Goal: Task Accomplishment & Management: Complete application form

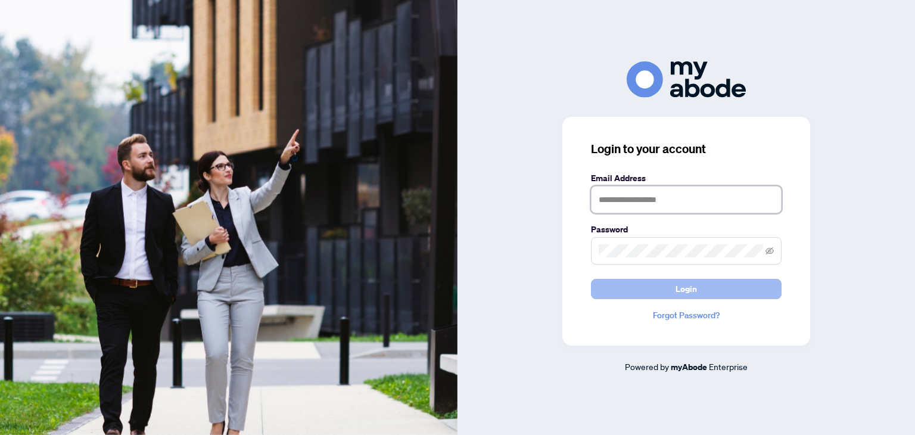
type input "**********"
click at [685, 288] on span "Login" at bounding box center [686, 289] width 21 height 19
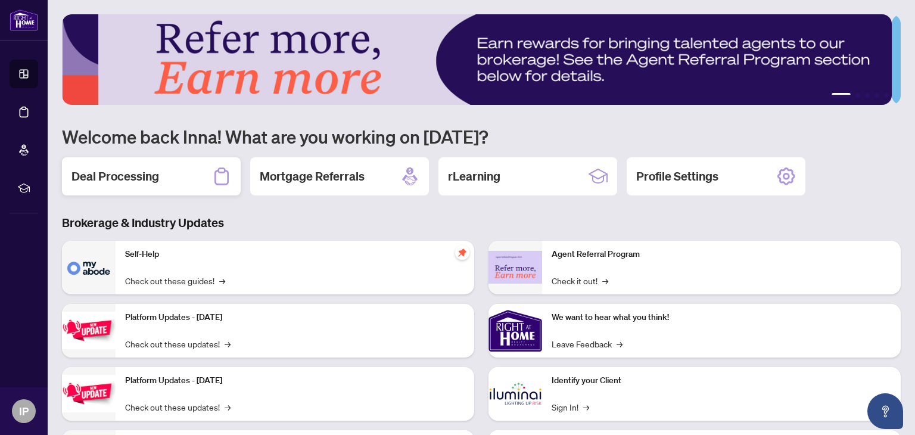
click at [88, 174] on h2 "Deal Processing" at bounding box center [116, 176] width 88 height 17
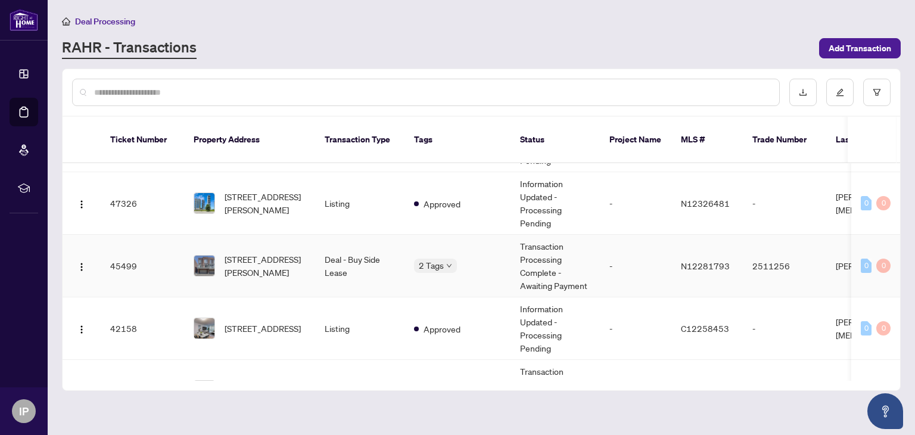
scroll to position [60, 0]
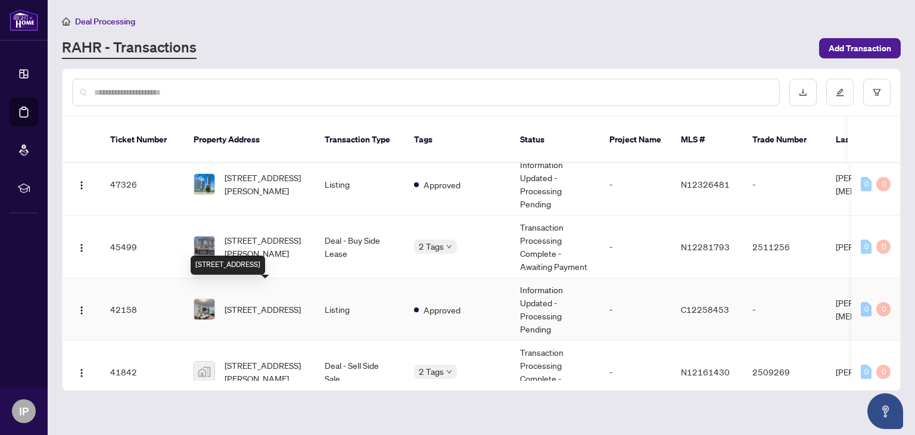
click at [281, 303] on span "[STREET_ADDRESS]" at bounding box center [263, 309] width 76 height 13
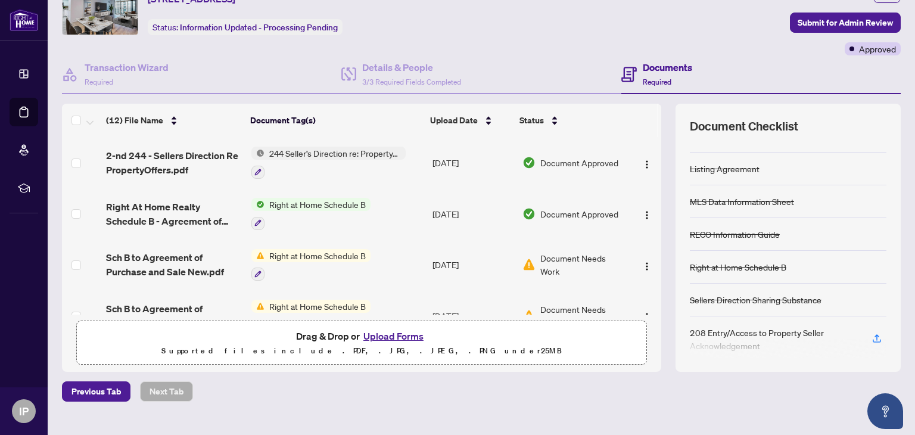
scroll to position [81, 0]
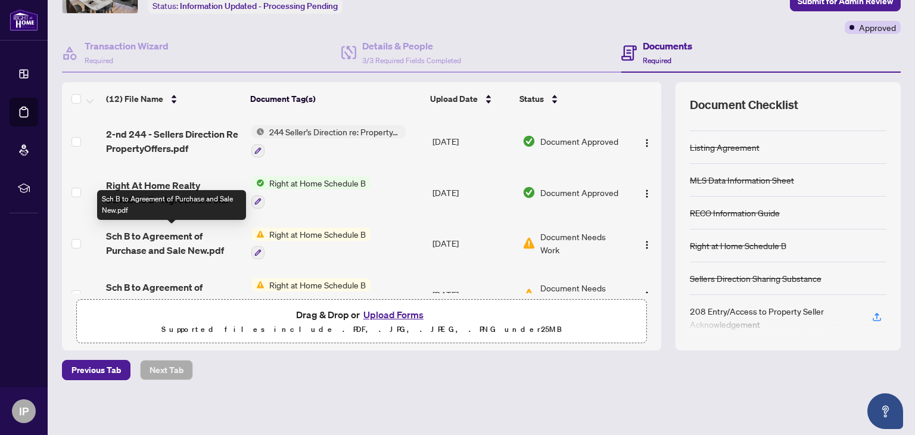
click at [184, 241] on span "Sch B to Agreement of Purchase and Sale New.pdf" at bounding box center [173, 243] width 135 height 29
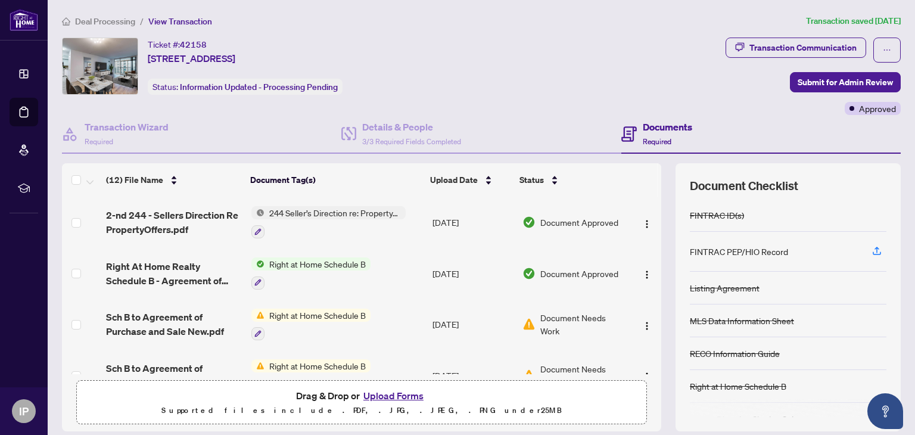
scroll to position [60, 0]
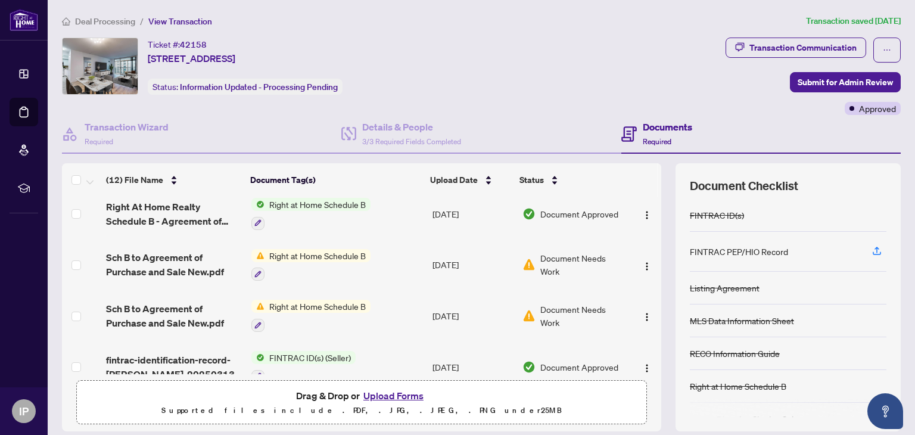
click at [380, 398] on button "Upload Forms" at bounding box center [393, 395] width 67 height 15
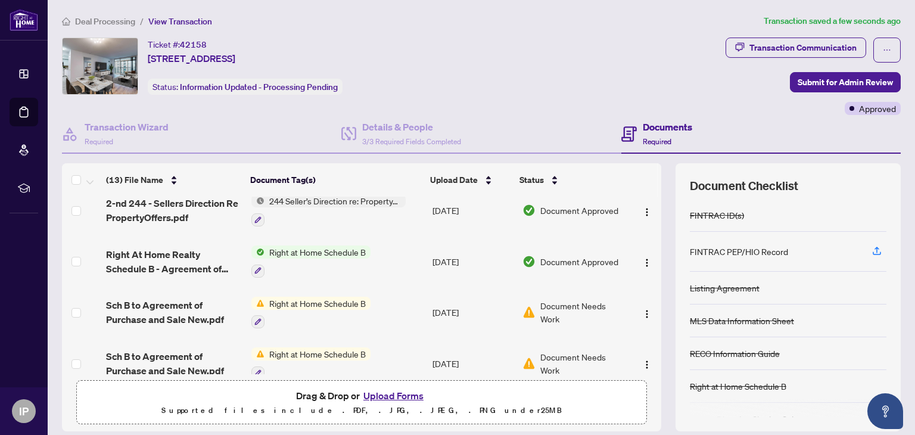
scroll to position [0, 0]
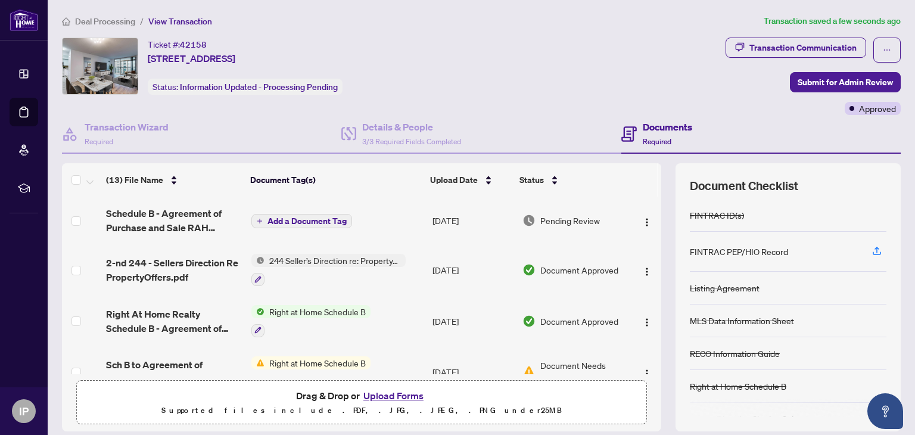
click at [314, 220] on span "Add a Document Tag" at bounding box center [307, 221] width 79 height 8
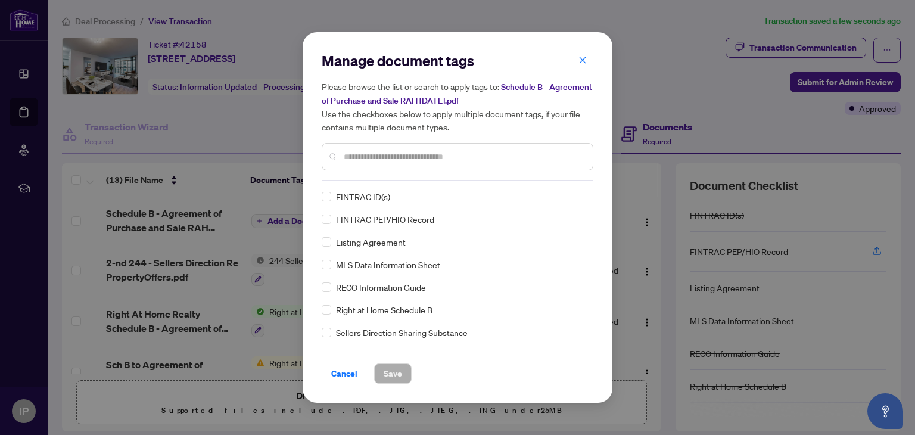
click at [346, 153] on input "text" at bounding box center [464, 156] width 240 height 13
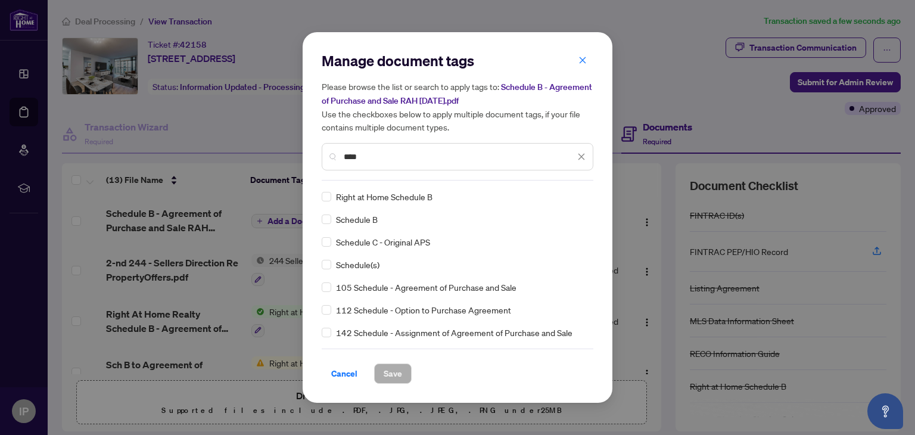
type input "****"
click at [393, 372] on span "Save" at bounding box center [393, 373] width 18 height 19
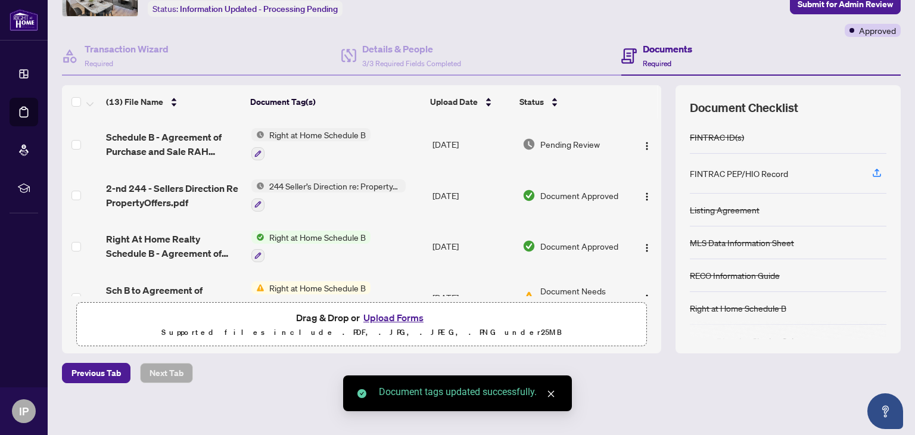
scroll to position [81, 0]
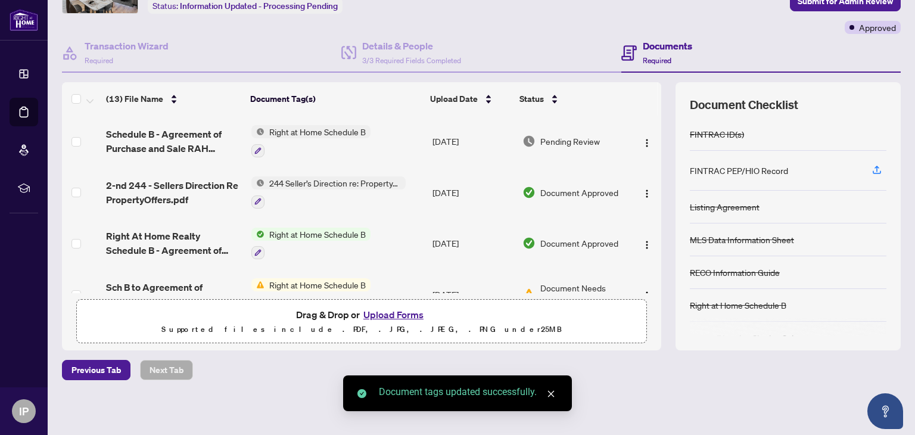
click at [377, 315] on button "Upload Forms" at bounding box center [393, 314] width 67 height 15
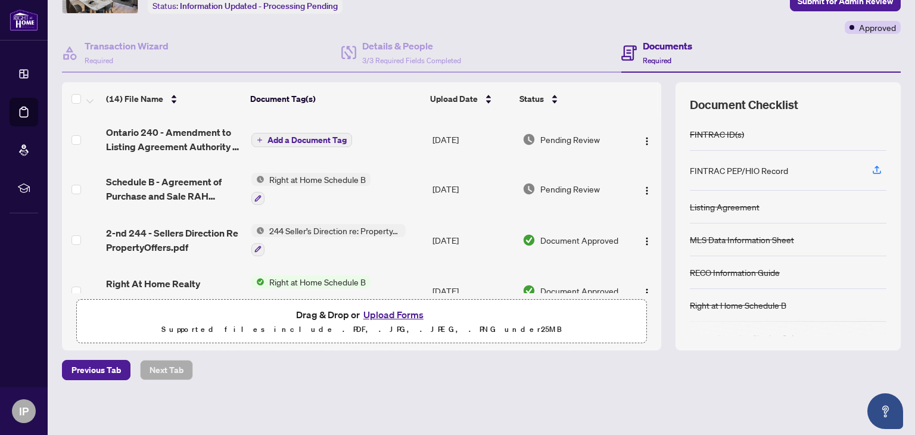
scroll to position [0, 0]
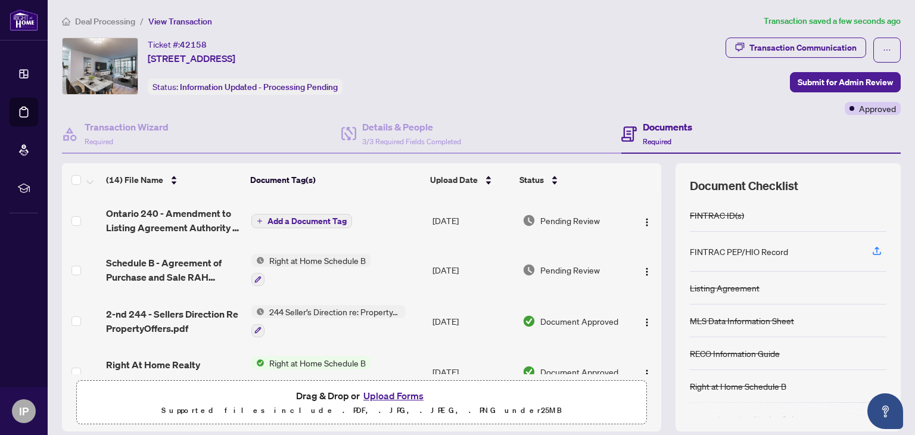
click at [303, 220] on span "Add a Document Tag" at bounding box center [307, 221] width 79 height 8
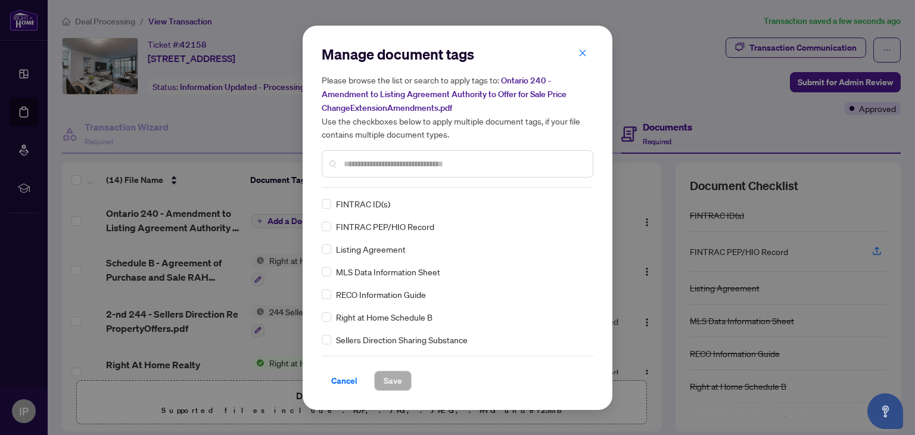
click at [353, 167] on input "text" at bounding box center [464, 163] width 240 height 13
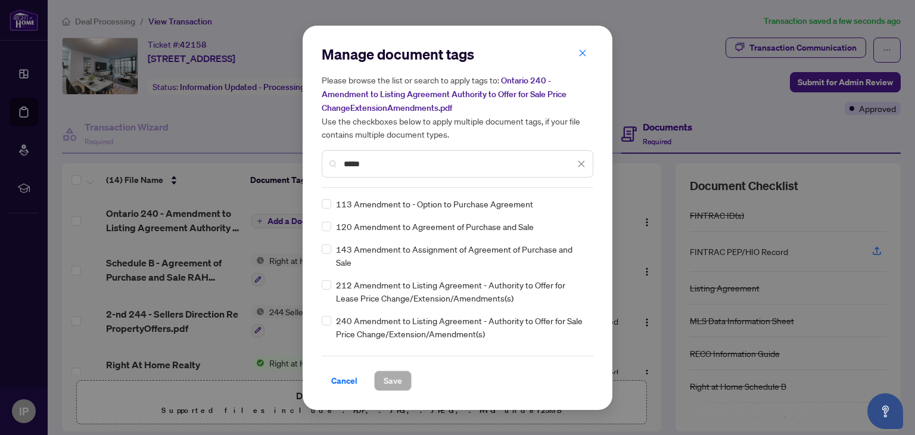
type input "*****"
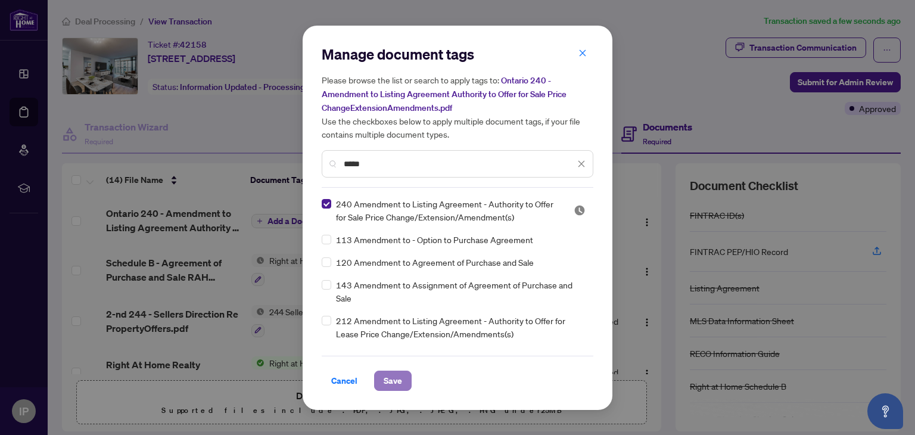
click at [384, 378] on span "Save" at bounding box center [393, 380] width 18 height 19
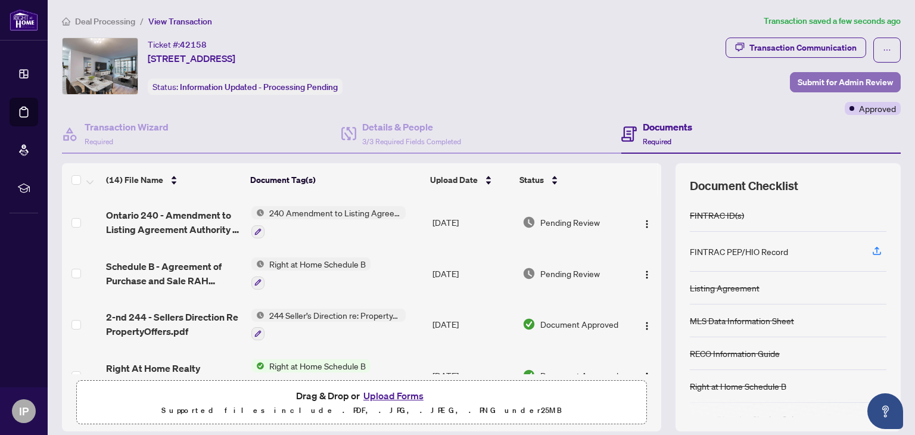
click at [850, 79] on span "Submit for Admin Review" at bounding box center [845, 82] width 95 height 19
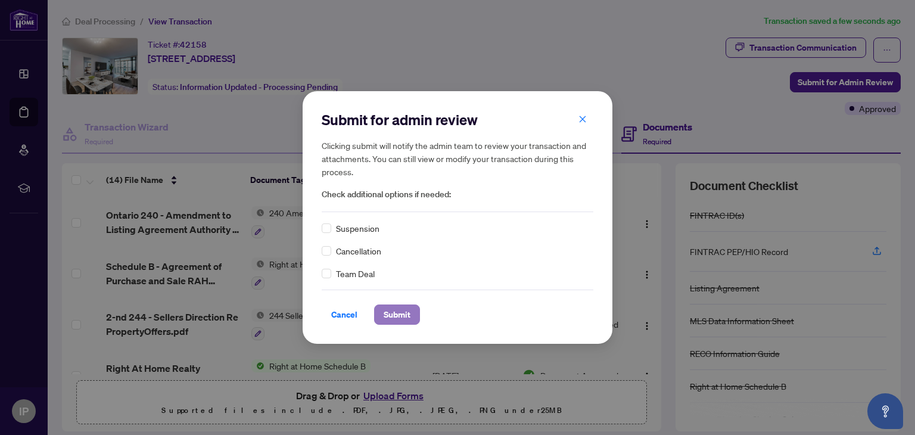
click at [384, 311] on span "Submit" at bounding box center [397, 314] width 27 height 19
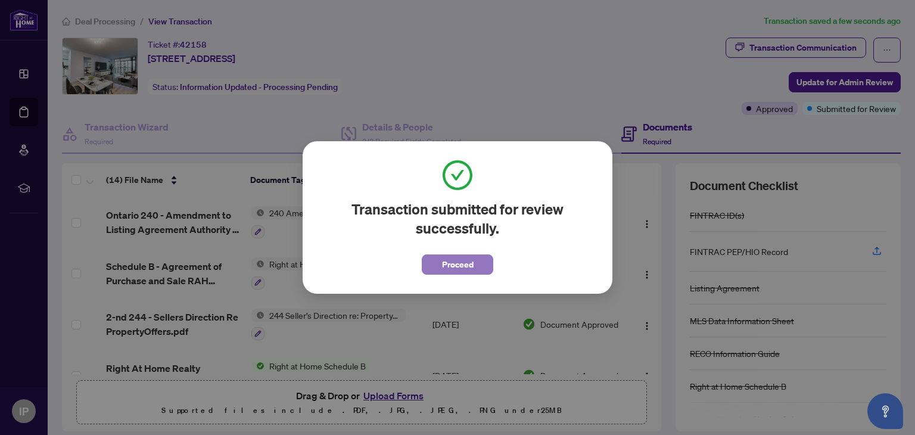
click at [462, 268] on span "Proceed" at bounding box center [458, 264] width 32 height 19
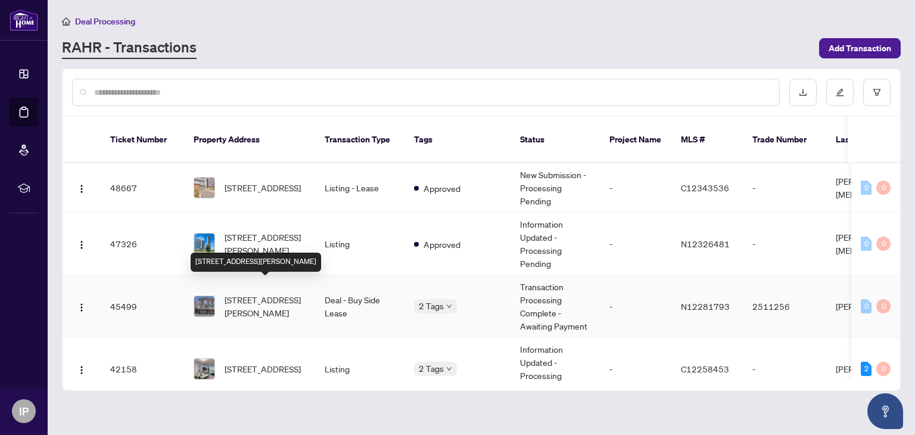
click at [253, 293] on span "[STREET_ADDRESS][PERSON_NAME]" at bounding box center [265, 306] width 81 height 26
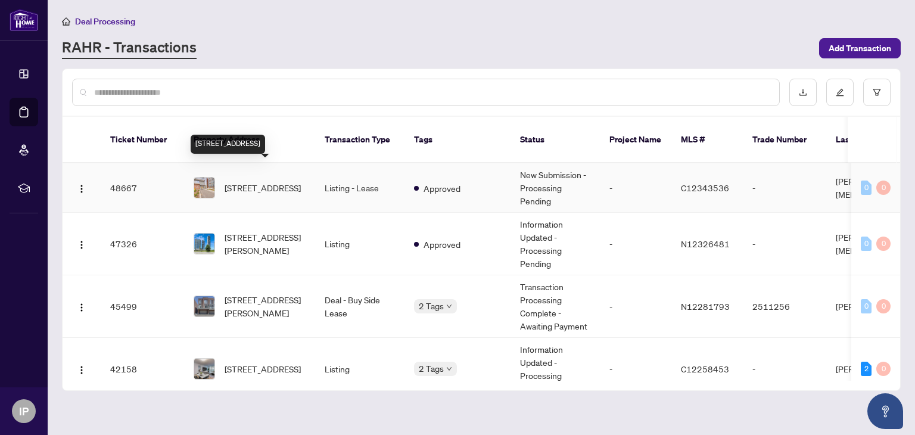
click at [270, 181] on span "[STREET_ADDRESS]" at bounding box center [263, 187] width 76 height 13
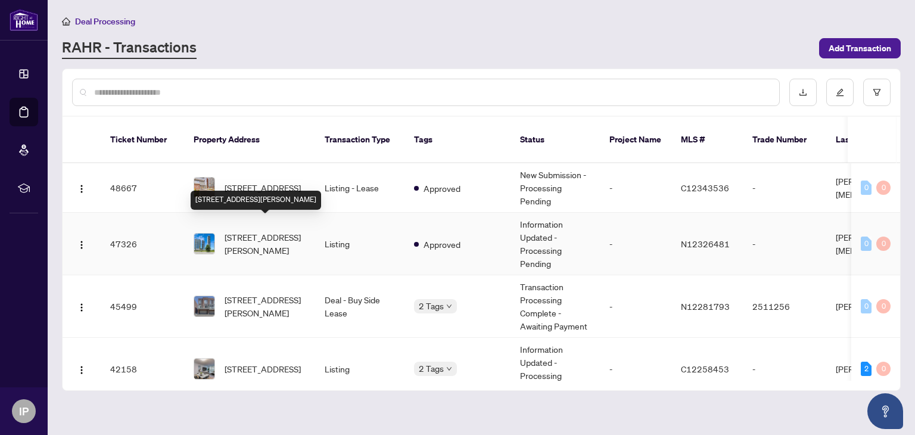
click at [268, 234] on span "[STREET_ADDRESS][PERSON_NAME]" at bounding box center [265, 244] width 81 height 26
